Goal: Task Accomplishment & Management: Use online tool/utility

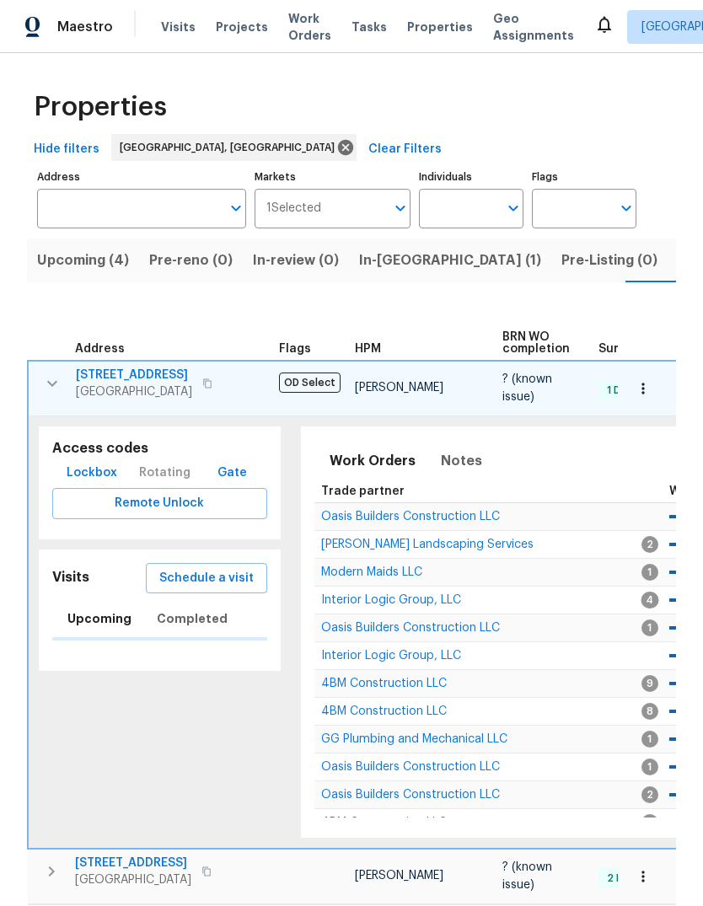
scroll to position [0, 36]
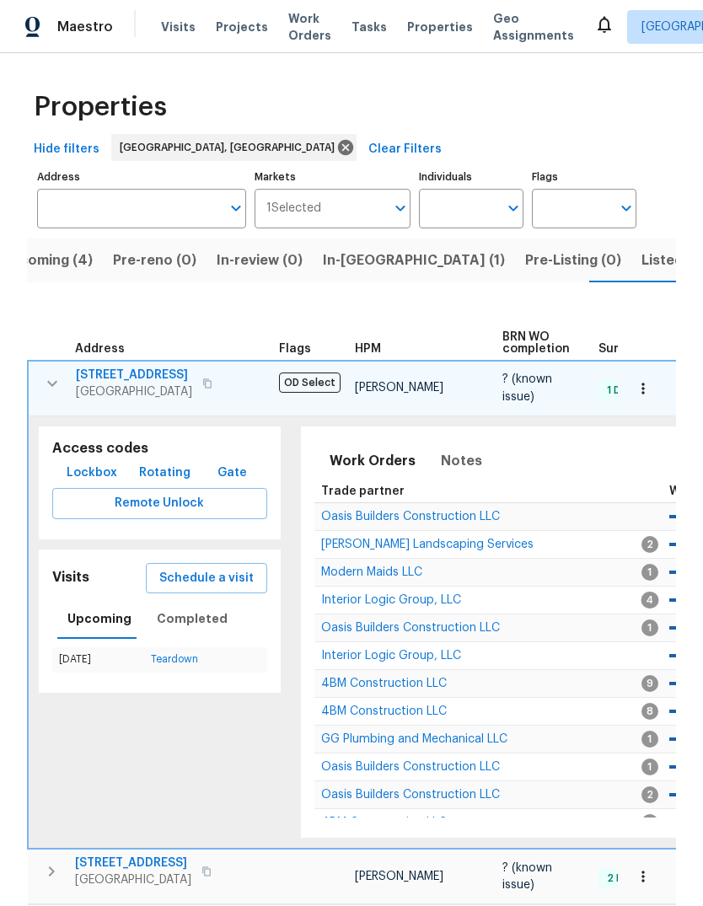
click at [216, 576] on span "Schedule a visit" at bounding box center [206, 578] width 94 height 21
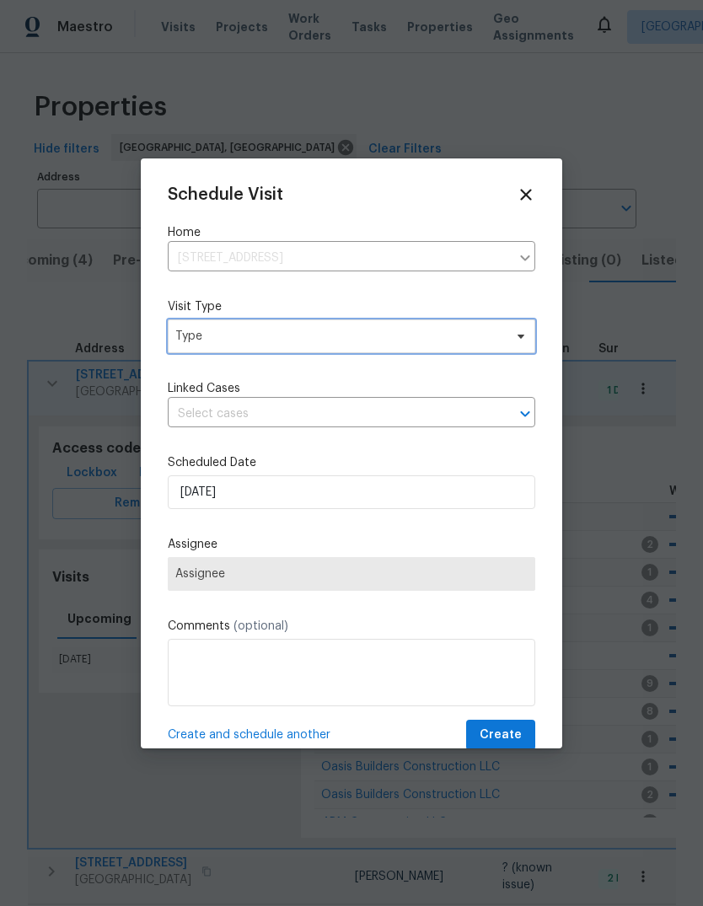
click at [276, 341] on span "Type" at bounding box center [339, 336] width 328 height 17
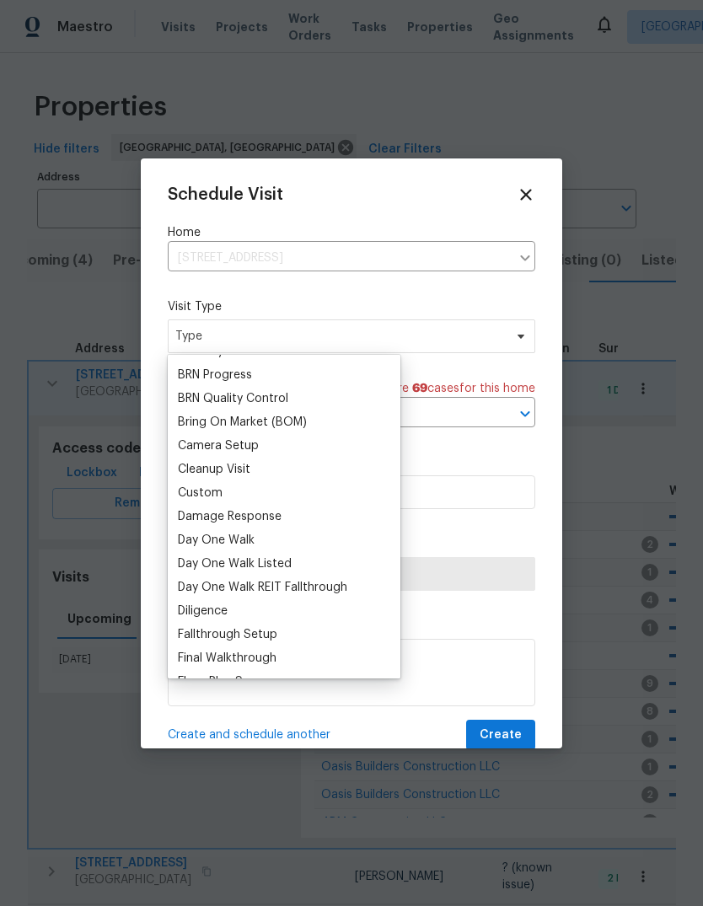
scroll to position [140, 0]
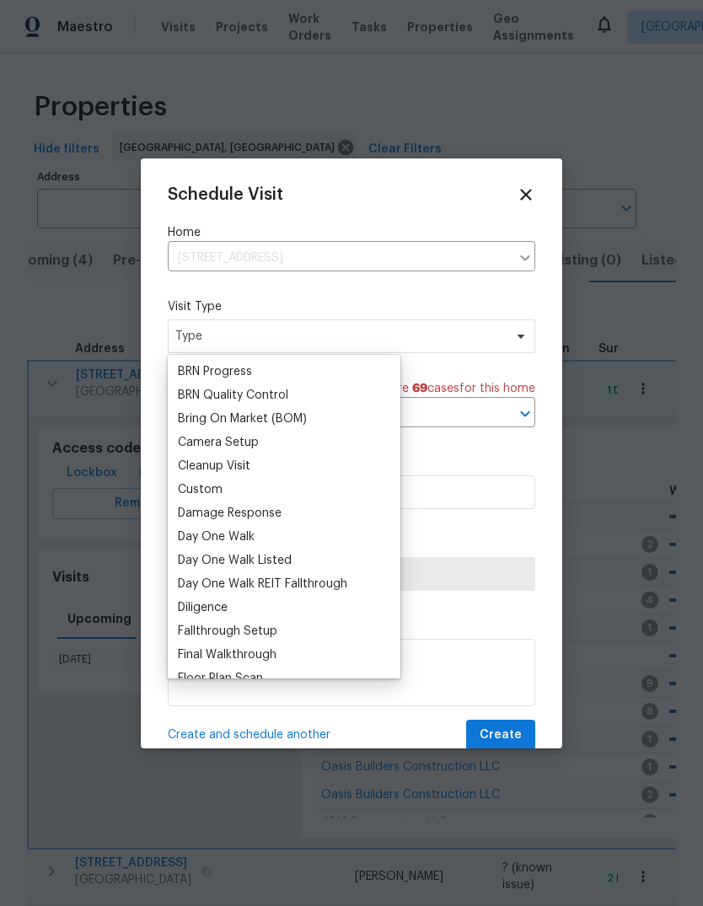
click at [221, 485] on div "Custom" at bounding box center [200, 489] width 45 height 17
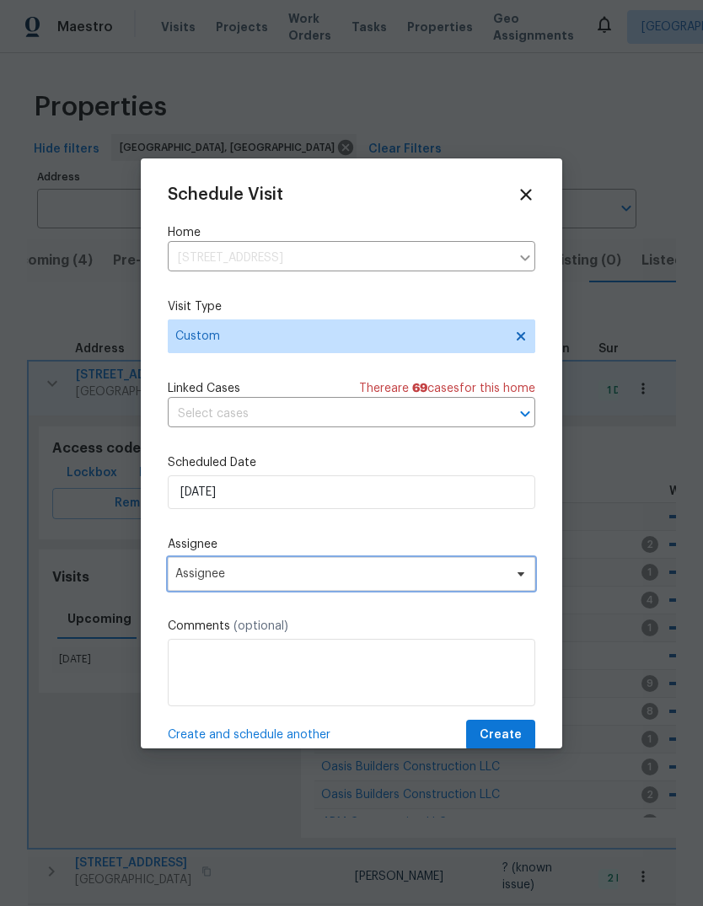
click at [266, 574] on span "Assignee" at bounding box center [340, 573] width 330 height 13
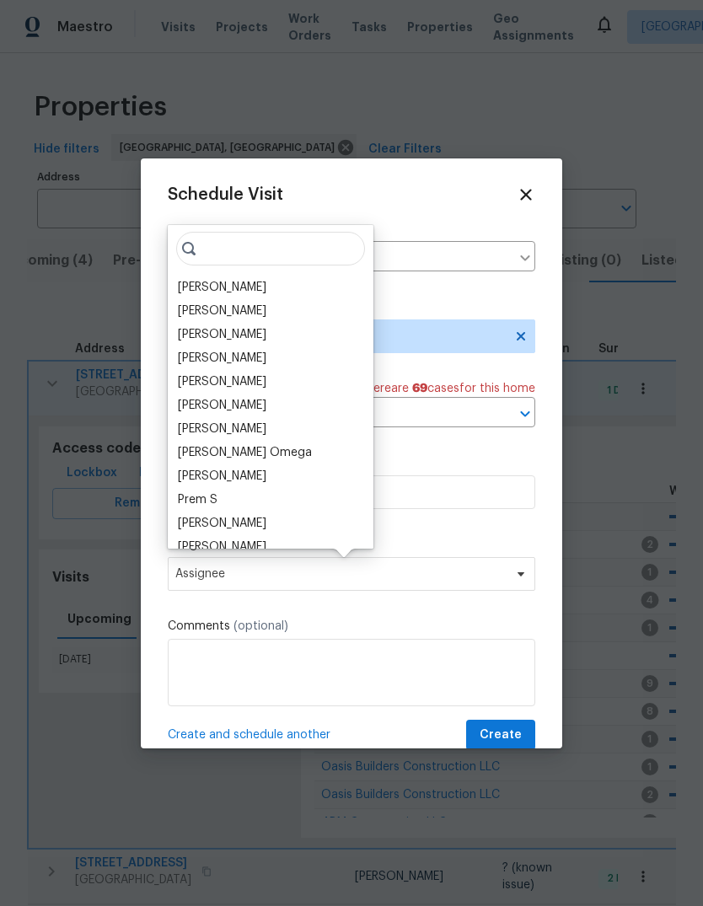
click at [249, 291] on div "[PERSON_NAME]" at bounding box center [222, 287] width 89 height 17
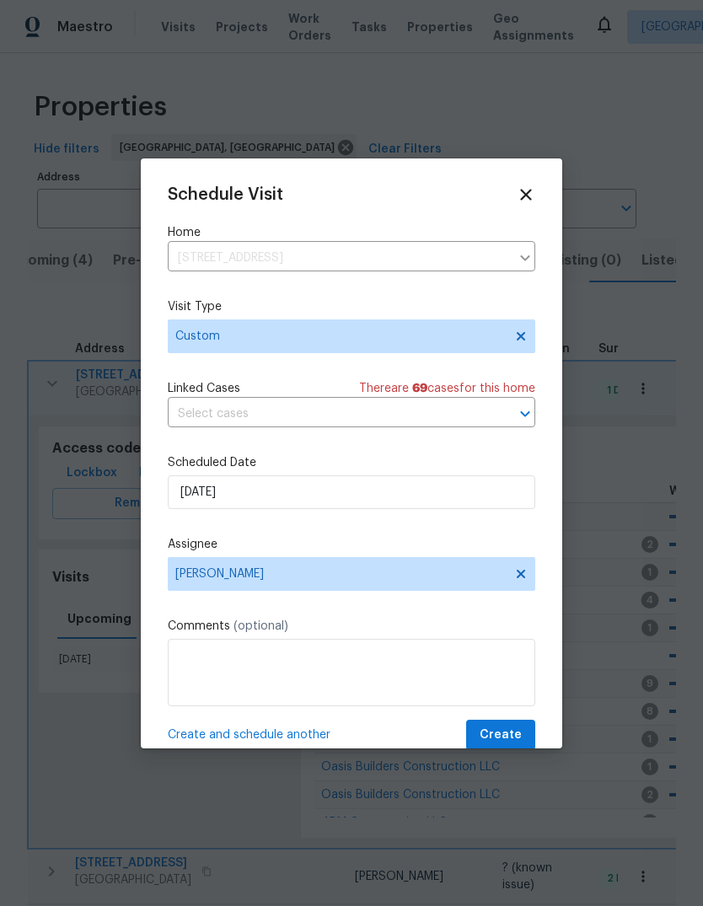
click at [204, 662] on textarea at bounding box center [351, 672] width 367 height 67
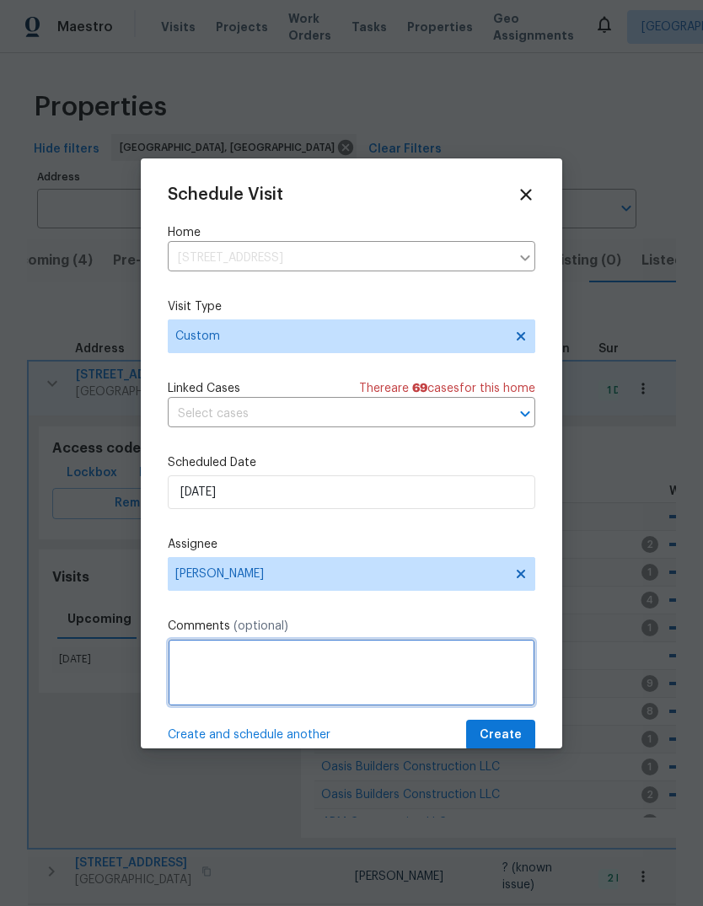
scroll to position [62, 0]
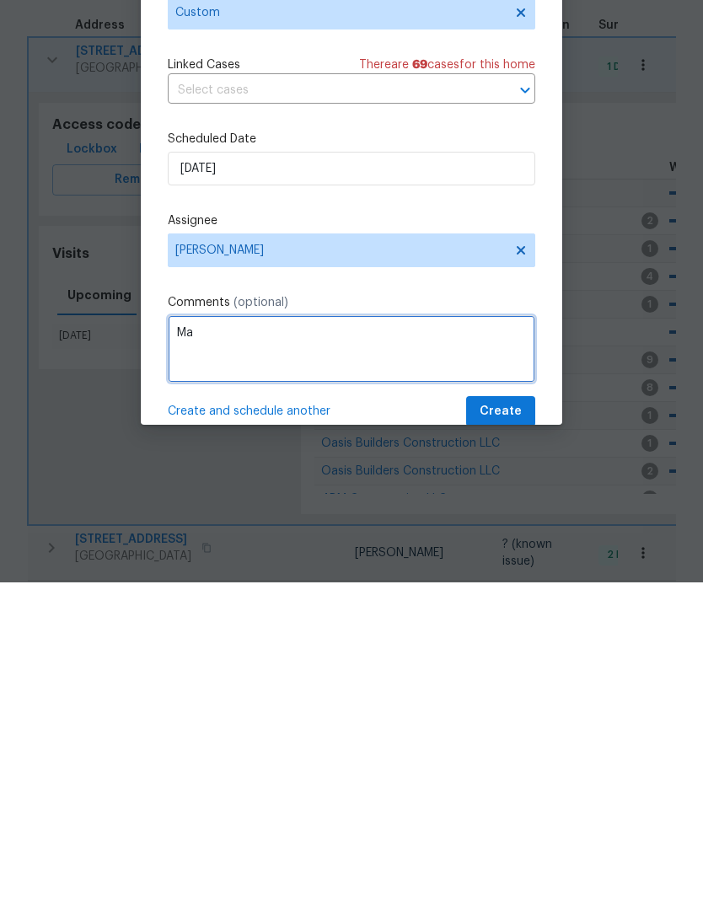
type textarea "M"
type textarea "Look at property with inspection report"
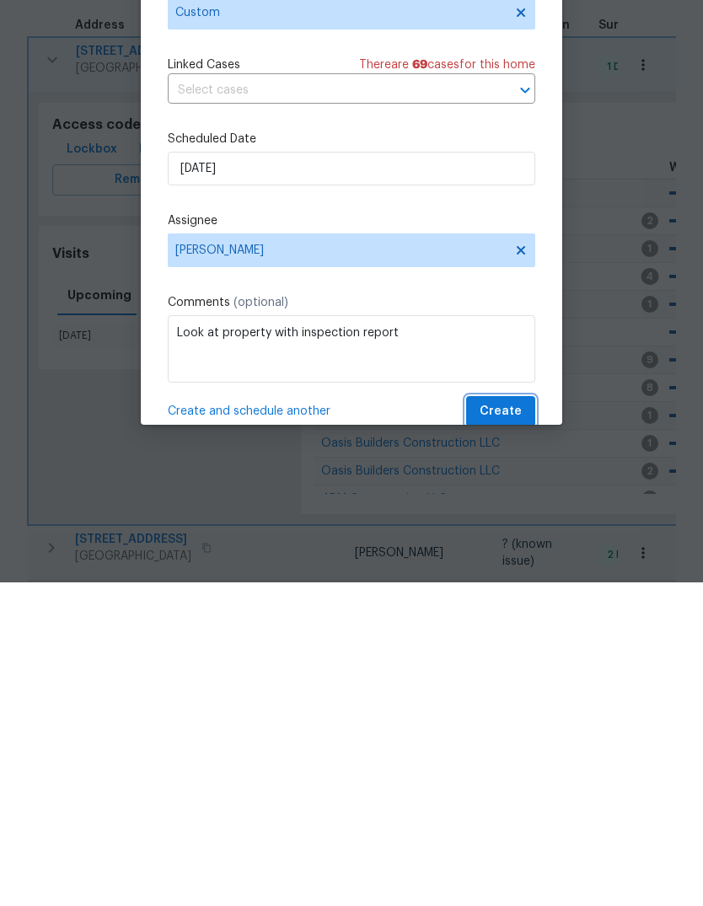
click at [505, 725] on span "Create" at bounding box center [501, 735] width 42 height 21
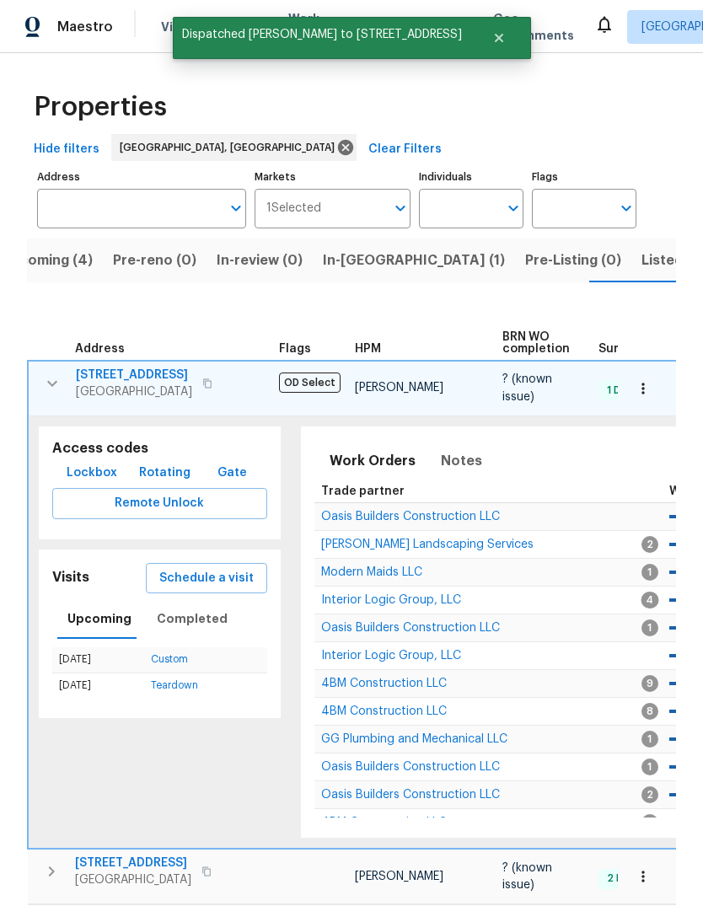
click at [52, 373] on icon "button" at bounding box center [52, 383] width 20 height 20
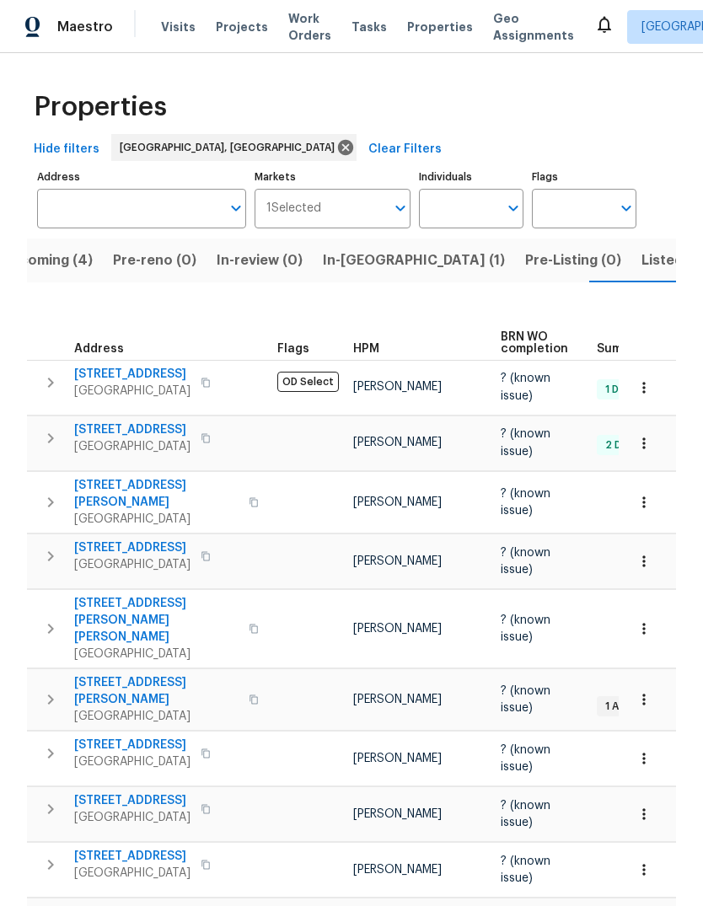
click at [132, 366] on span "[STREET_ADDRESS]" at bounding box center [132, 374] width 116 height 17
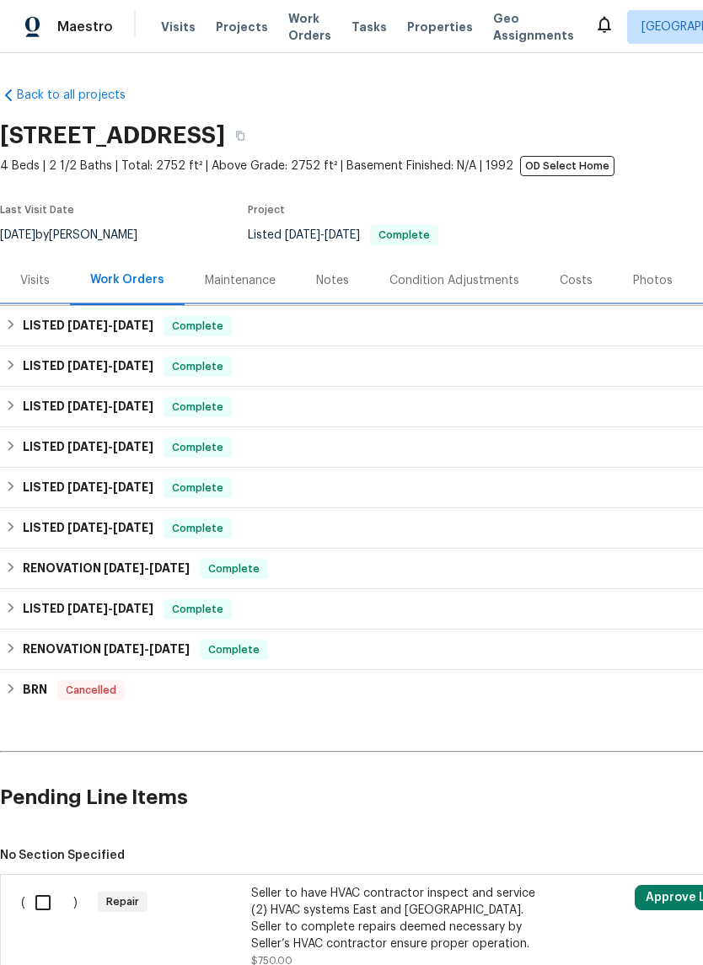
click at [95, 326] on span "[DATE]" at bounding box center [87, 325] width 40 height 12
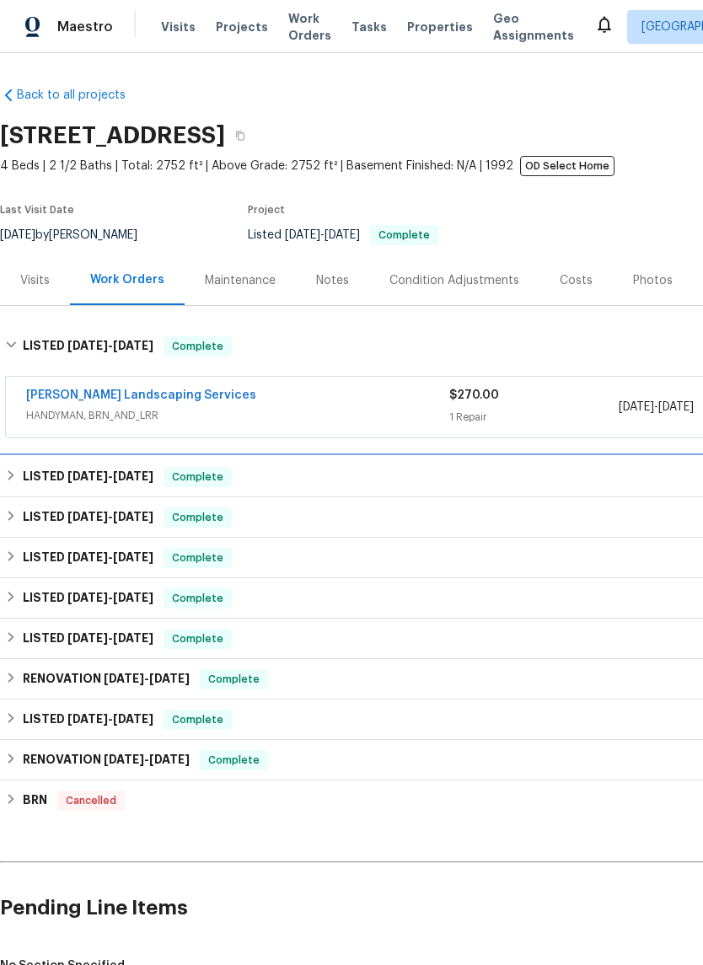
click at [59, 464] on div "LISTED [DATE] - [DATE] Complete" at bounding box center [476, 477] width 952 height 40
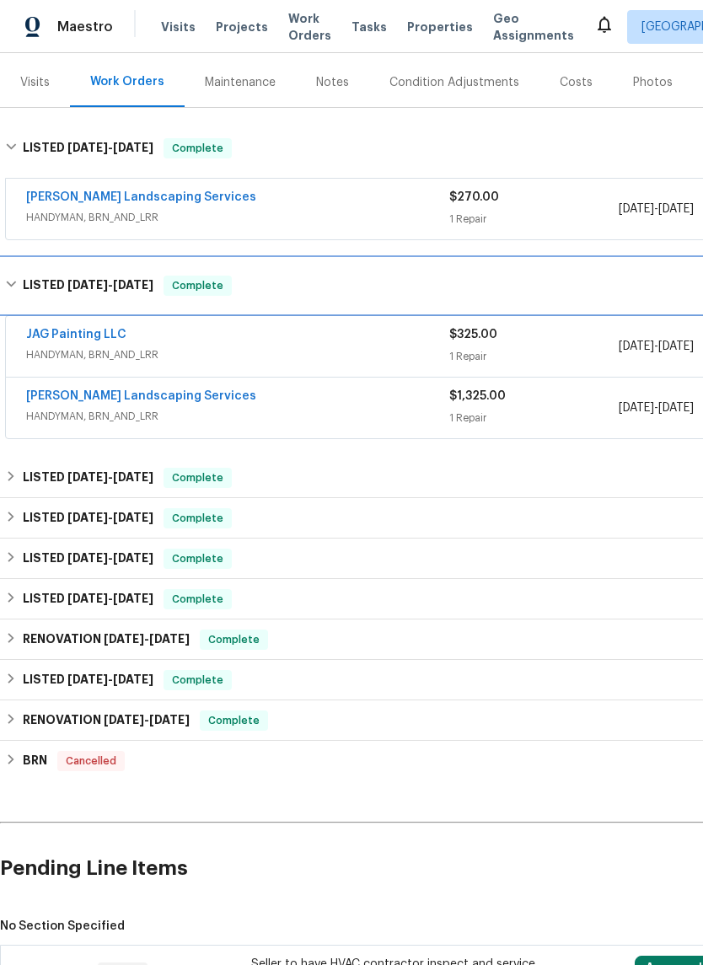
scroll to position [198, 0]
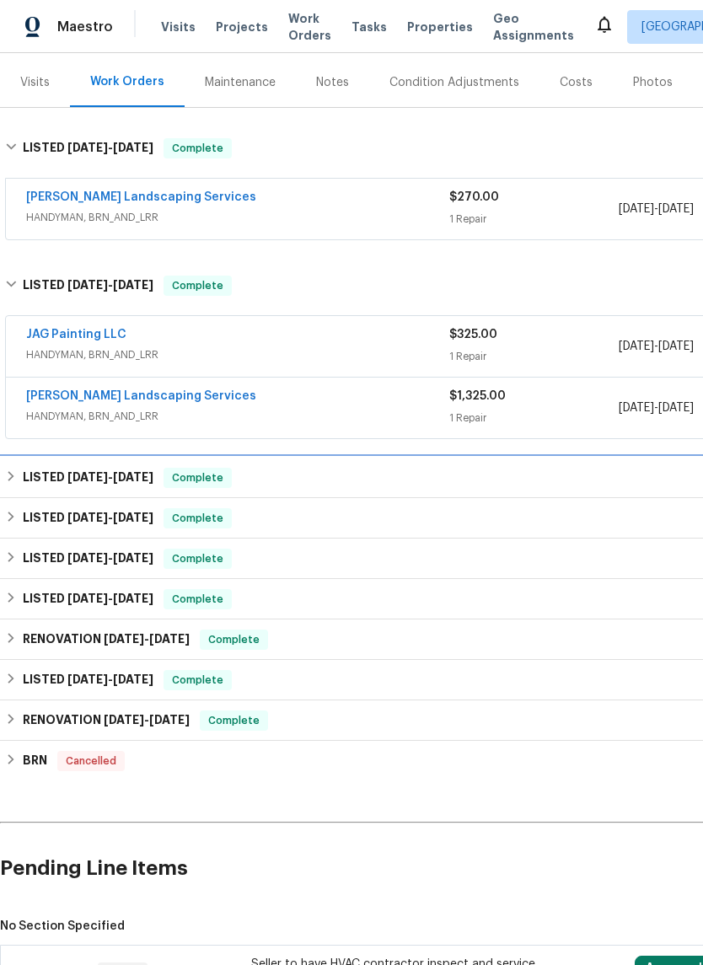
click at [60, 473] on h6 "LISTED [DATE] - [DATE]" at bounding box center [88, 478] width 131 height 20
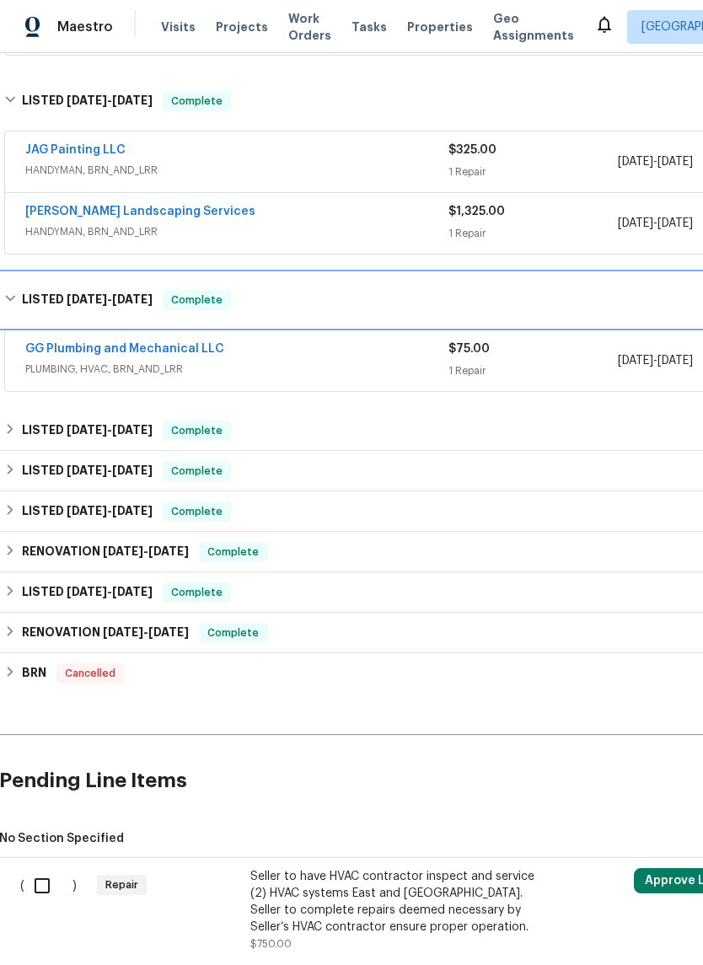
scroll to position [389, 1]
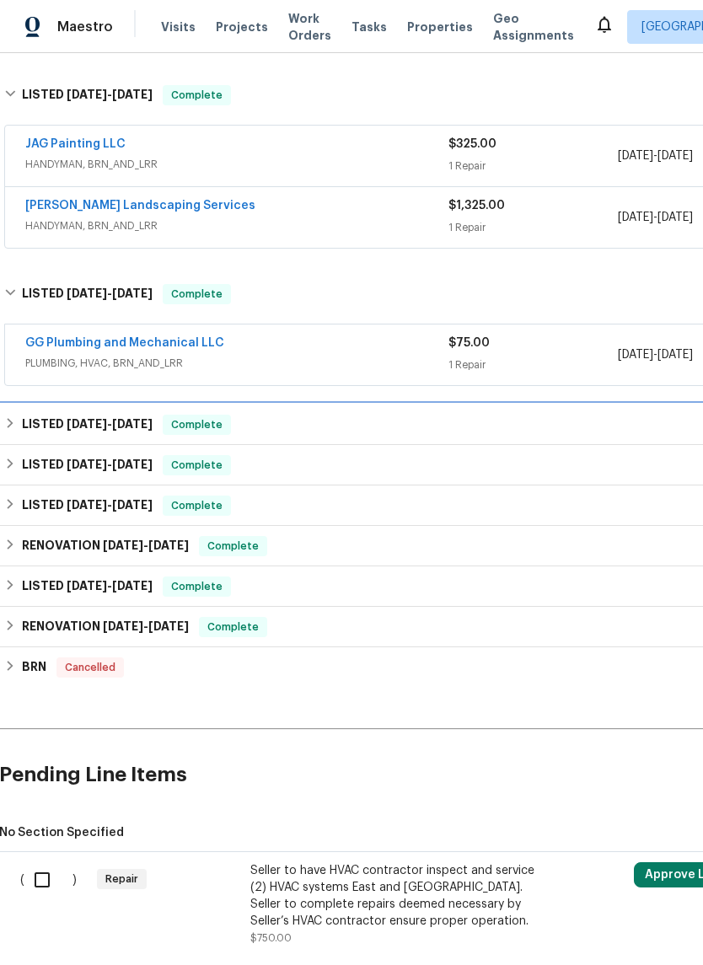
click at [62, 425] on h6 "LISTED [DATE] - [DATE]" at bounding box center [87, 425] width 131 height 20
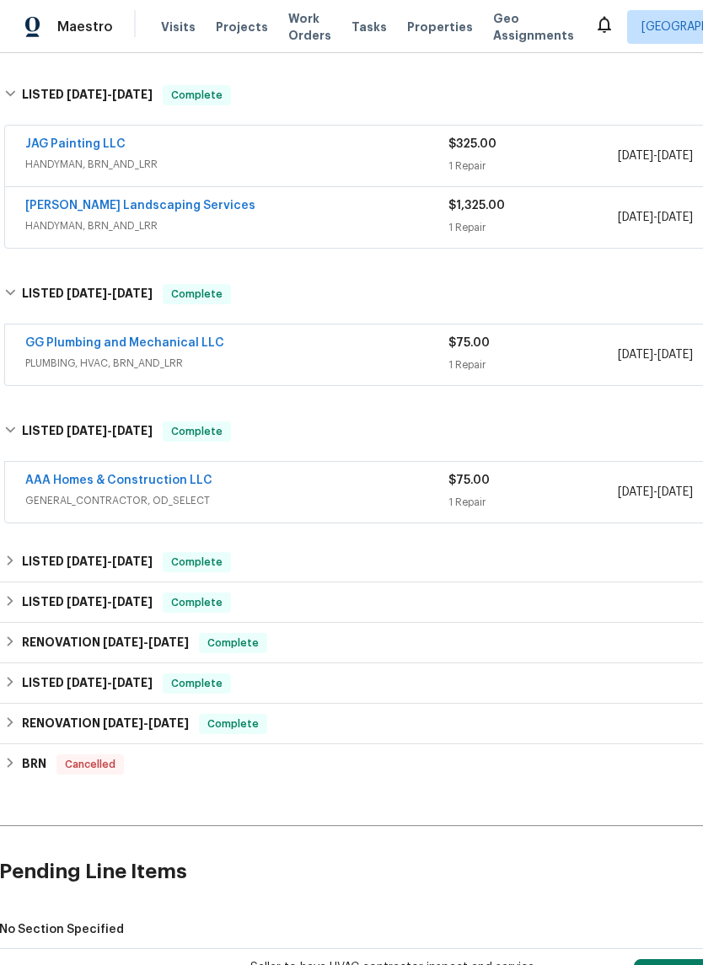
click at [126, 475] on link "AAA Homes & Construction LLC" at bounding box center [118, 481] width 187 height 12
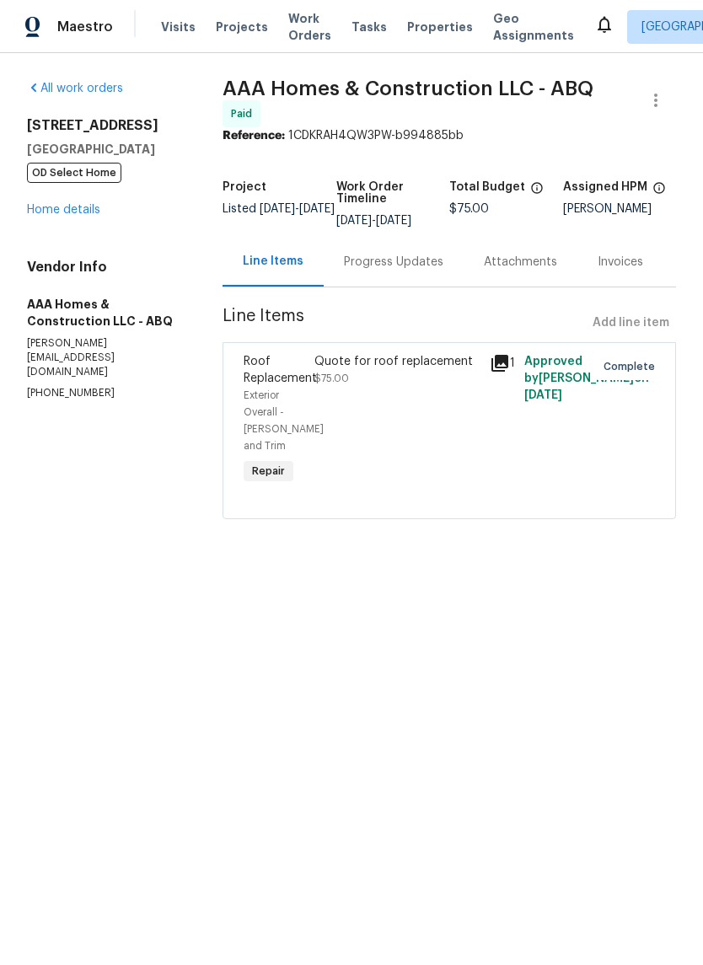
click at [407, 463] on div "Quote for roof replacement $75.00" at bounding box center [396, 420] width 175 height 145
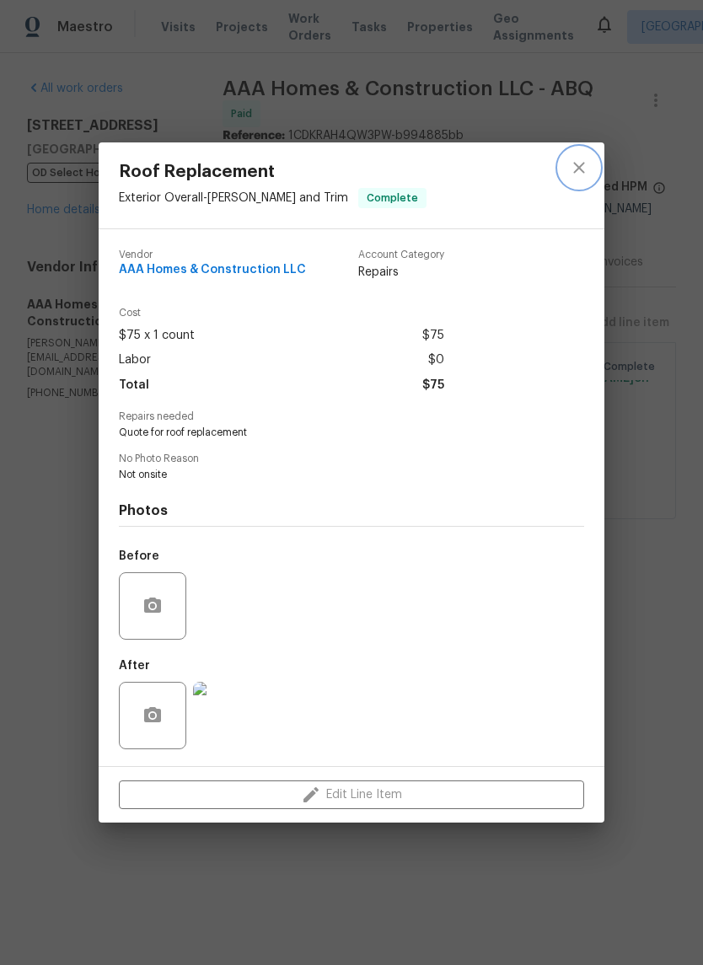
click at [576, 167] on icon "close" at bounding box center [579, 168] width 20 height 20
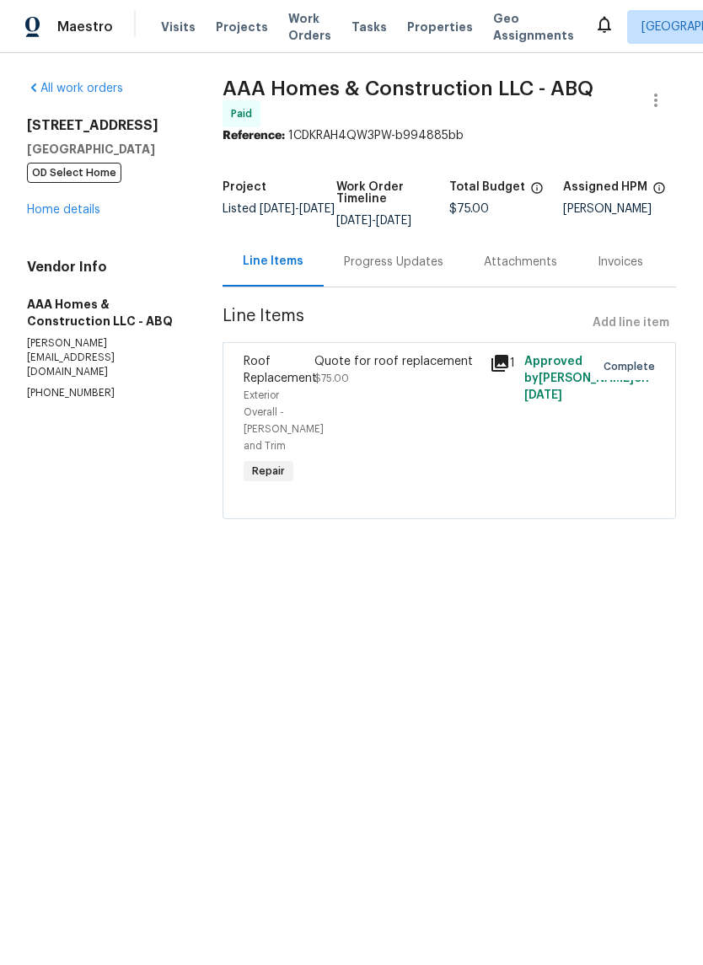
click at [417, 357] on div "Quote for roof replacement" at bounding box center [396, 361] width 165 height 17
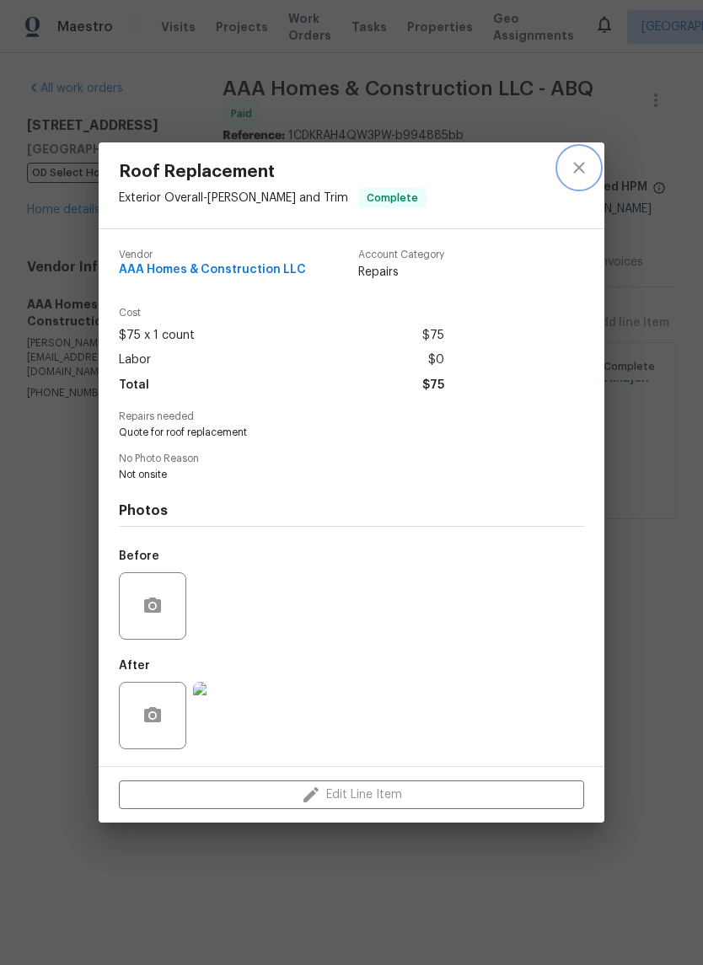
click at [582, 158] on icon "close" at bounding box center [579, 168] width 20 height 20
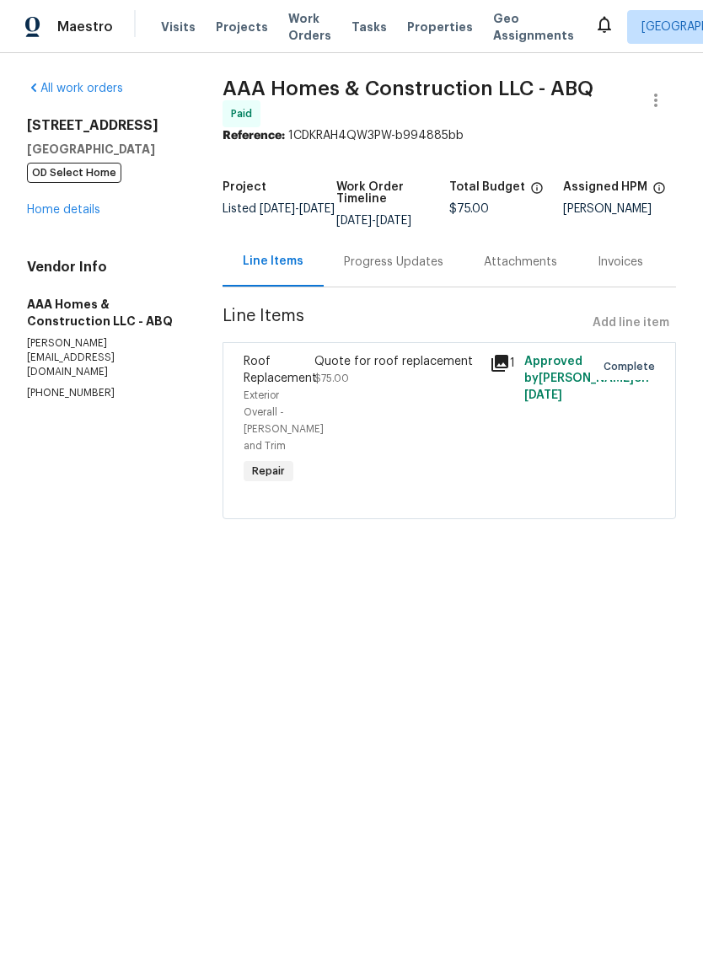
click at [408, 261] on div "Progress Updates" at bounding box center [393, 262] width 99 height 17
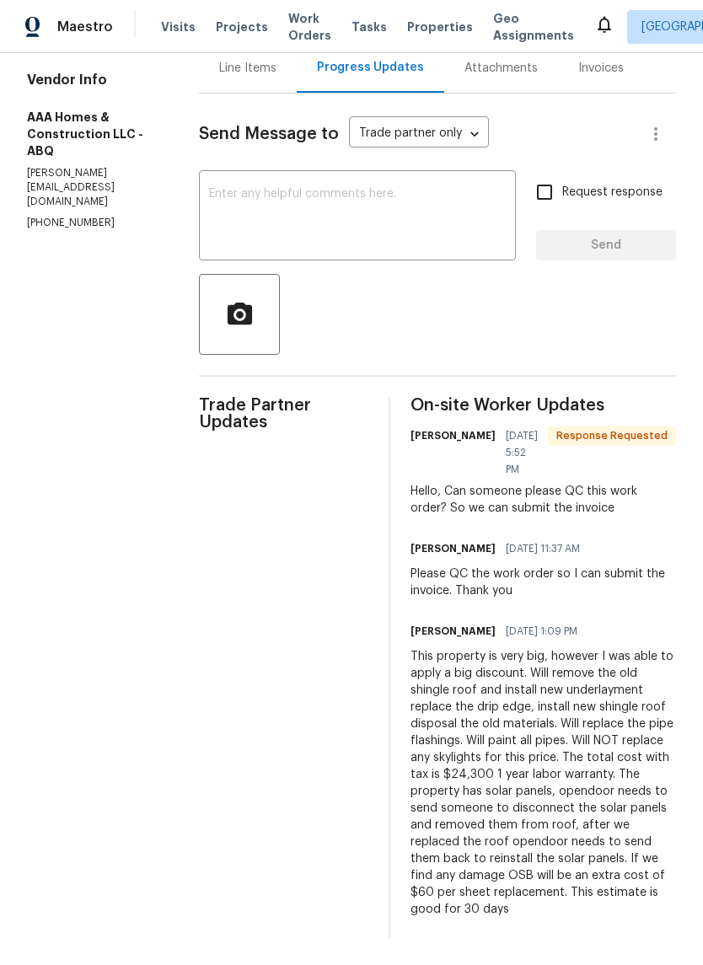
scroll to position [201, 0]
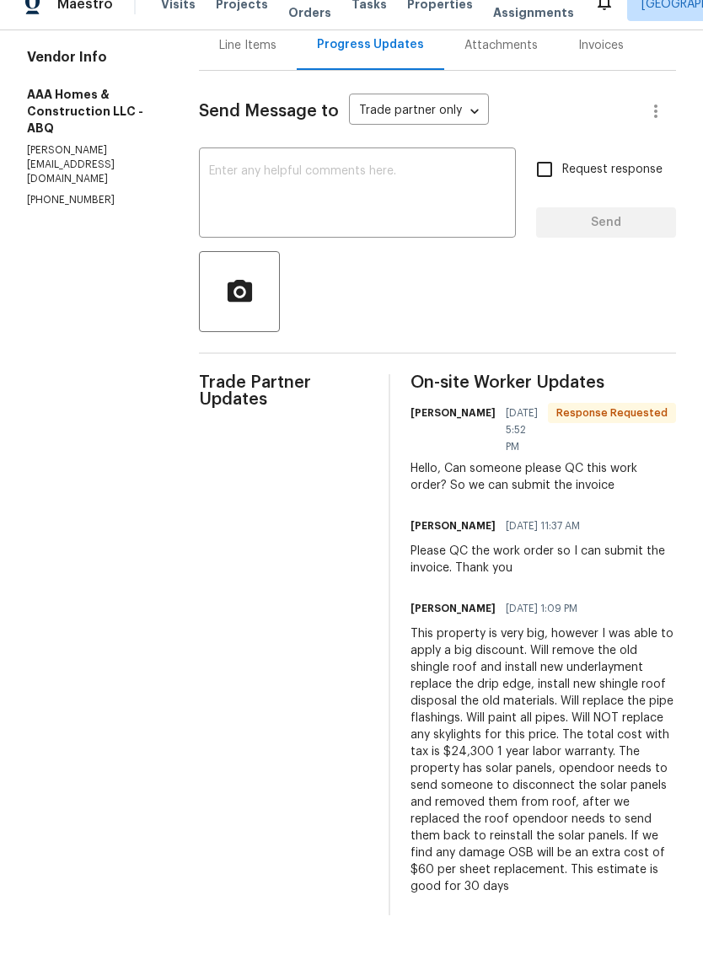
click at [598, 741] on div "This property is very big, however I was able to apply a big discount. Will rem…" at bounding box center [543, 783] width 266 height 270
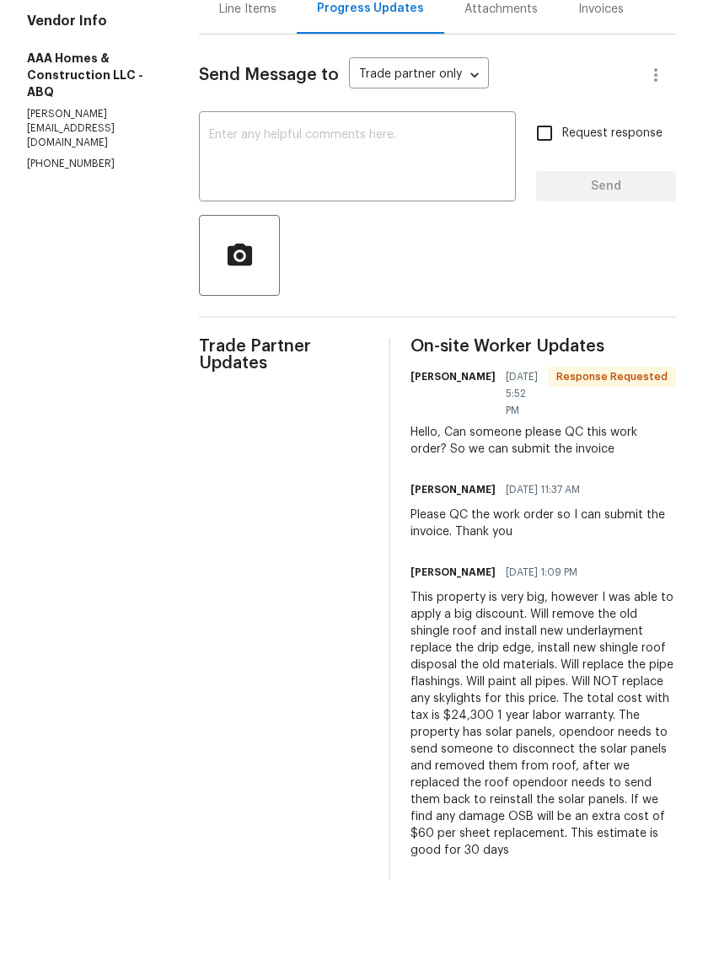
scroll to position [41, 0]
